Goal: Navigation & Orientation: Find specific page/section

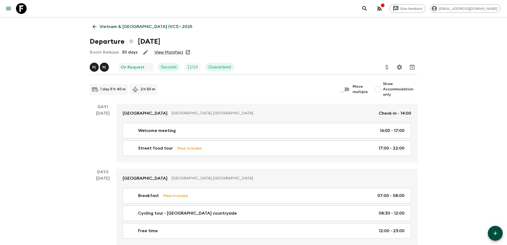
click at [95, 24] on icon at bounding box center [95, 27] width 6 height 6
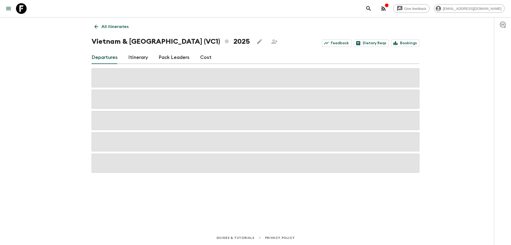
click at [96, 27] on icon at bounding box center [96, 27] width 6 height 6
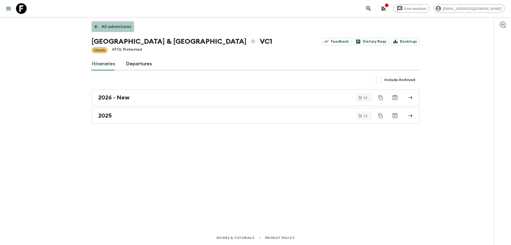
click at [96, 27] on icon at bounding box center [96, 27] width 6 height 6
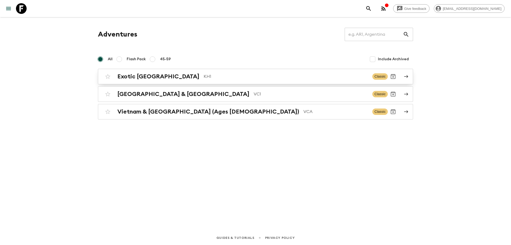
click at [148, 75] on h2 "Exotic [GEOGRAPHIC_DATA]" at bounding box center [158, 76] width 82 height 7
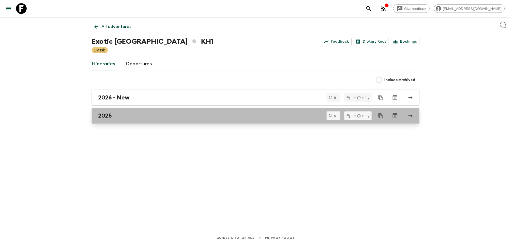
click at [103, 112] on link "2025" at bounding box center [256, 116] width 328 height 16
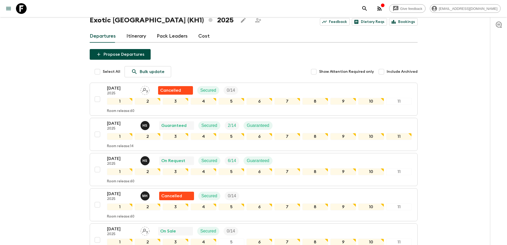
scroll to position [53, 0]
